Goal: Communication & Community: Answer question/provide support

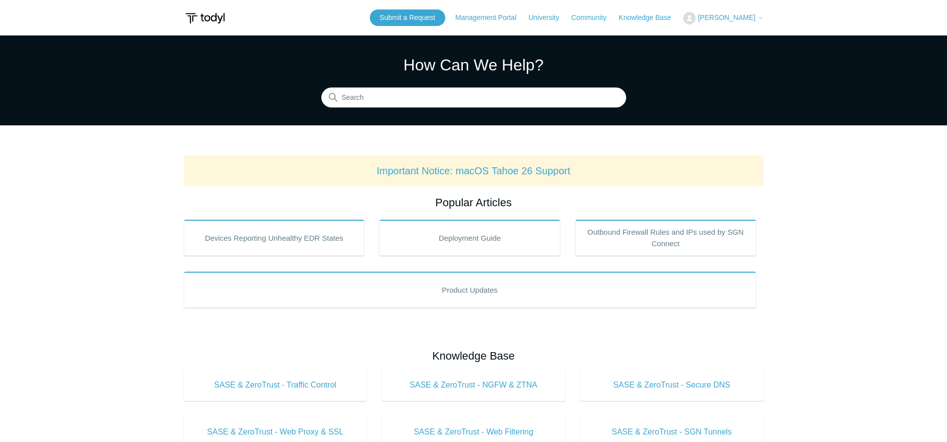
click at [724, 16] on span "[PERSON_NAME]" at bounding box center [725, 17] width 57 height 8
click at [706, 36] on link "My Support Requests" at bounding box center [731, 38] width 97 height 17
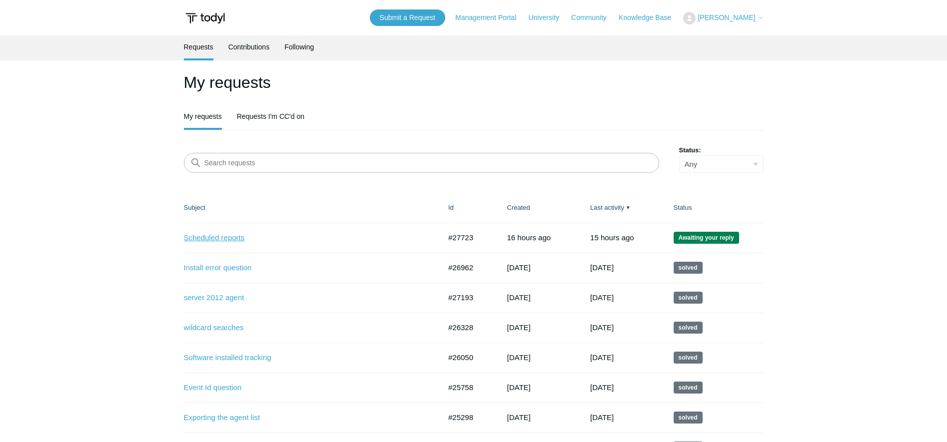
click at [220, 236] on link "Scheduled reports" at bounding box center [305, 237] width 242 height 11
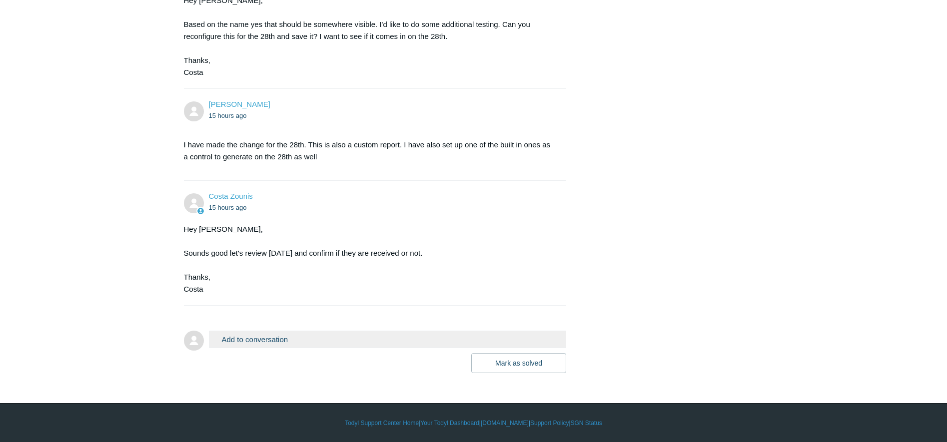
scroll to position [561, 0]
click at [285, 345] on button "Add to conversation" at bounding box center [388, 338] width 358 height 17
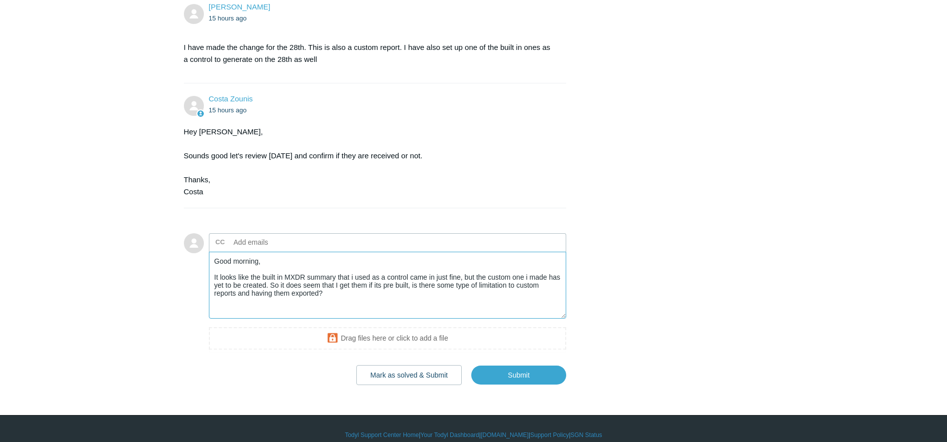
scroll to position [671, 0]
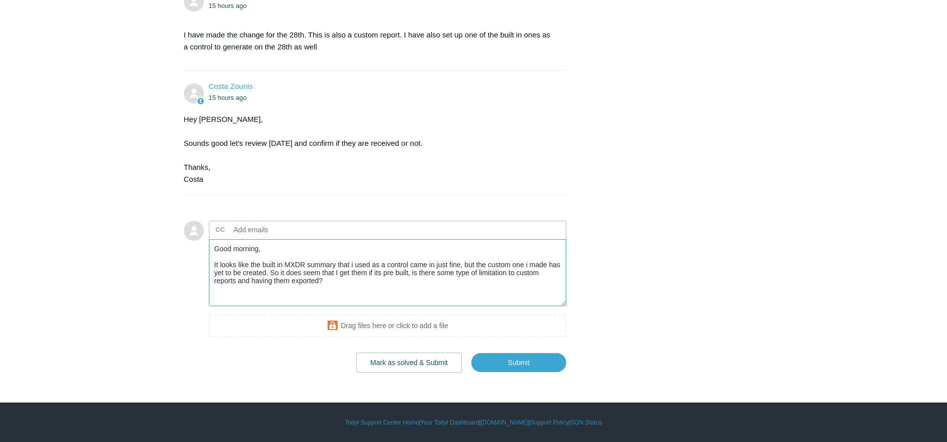
click at [459, 263] on textarea "Good morning, It looks like the built in MXDR summary that i used as a control …" at bounding box center [388, 272] width 358 height 67
type textarea "Good morning, It looks like the built in MXDR summary that i used as a control …"
click at [549, 363] on input "Submit" at bounding box center [518, 363] width 95 height 20
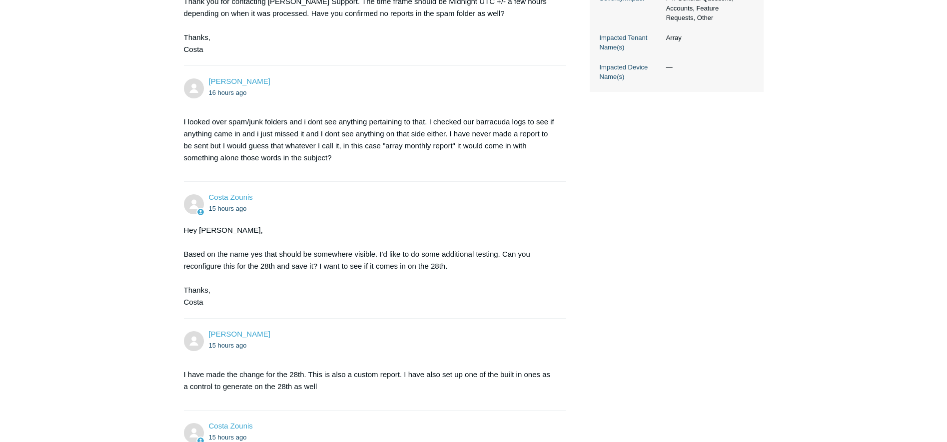
scroll to position [0, 0]
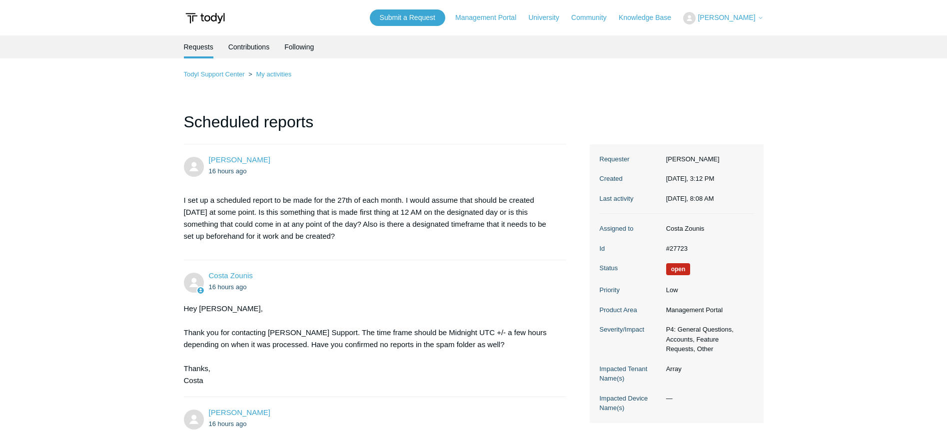
click at [619, 79] on ol "Todyl Support Center My activities" at bounding box center [473, 73] width 579 height 11
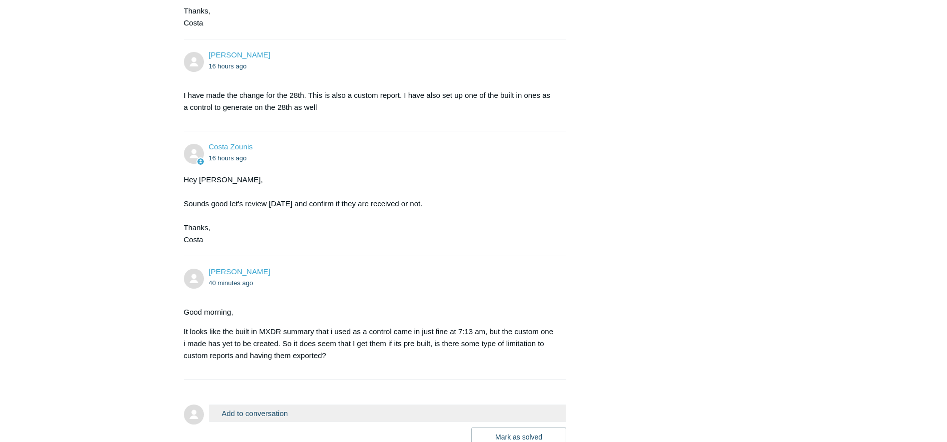
scroll to position [485, 0]
